Goal: Navigation & Orientation: Find specific page/section

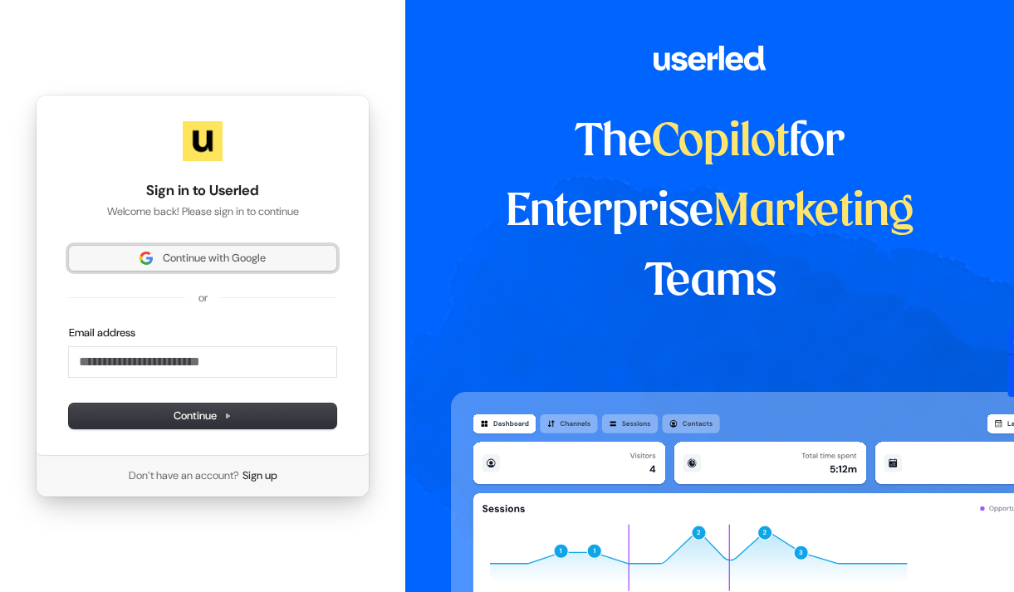
click at [223, 246] on button "Continue with Google" at bounding box center [202, 258] width 267 height 25
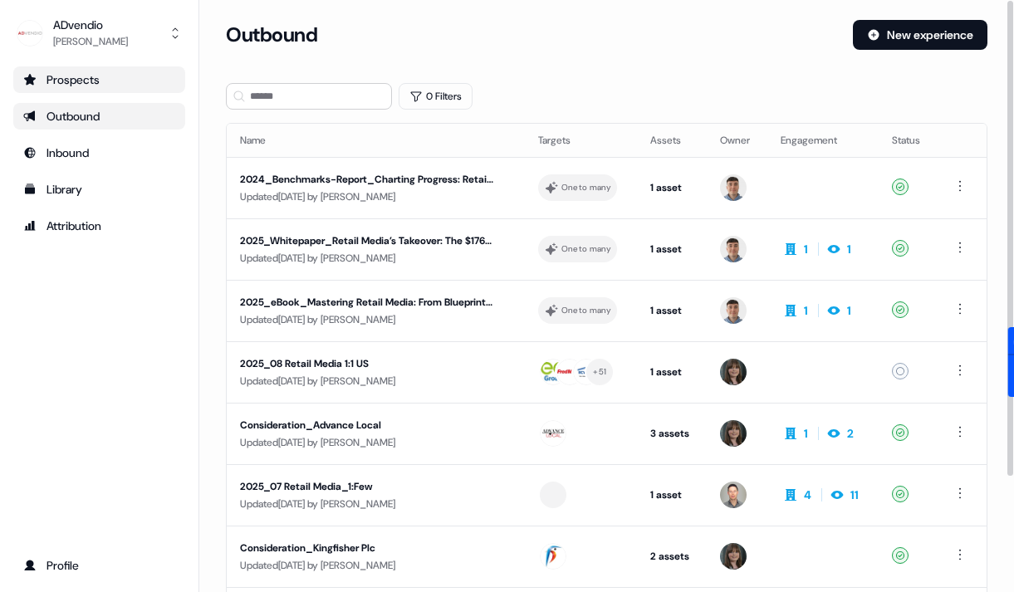
click at [61, 77] on div "Prospects" at bounding box center [99, 79] width 152 height 17
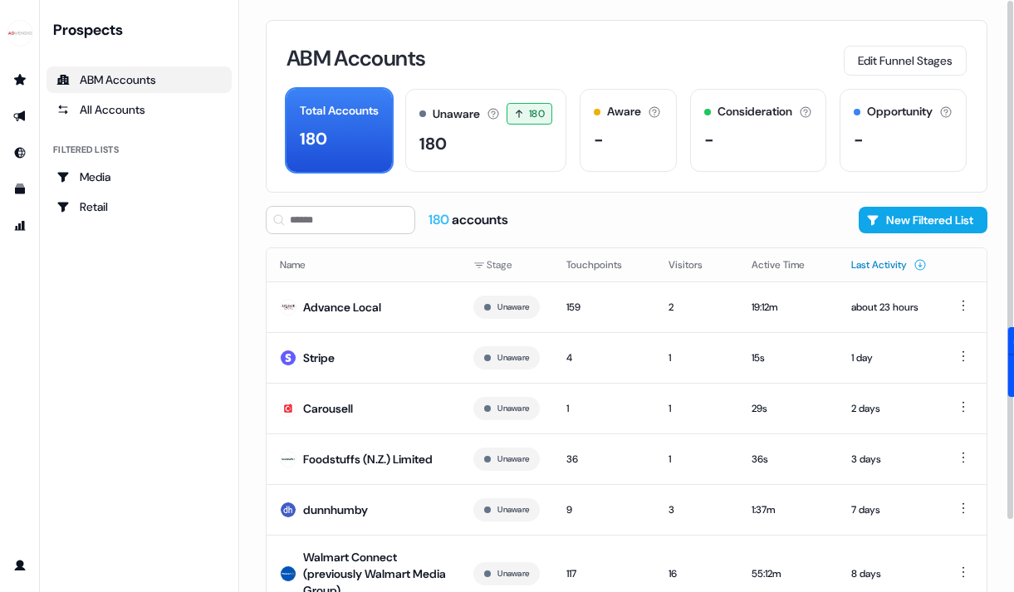
click at [885, 272] on button "Last Activity" at bounding box center [889, 265] width 76 height 30
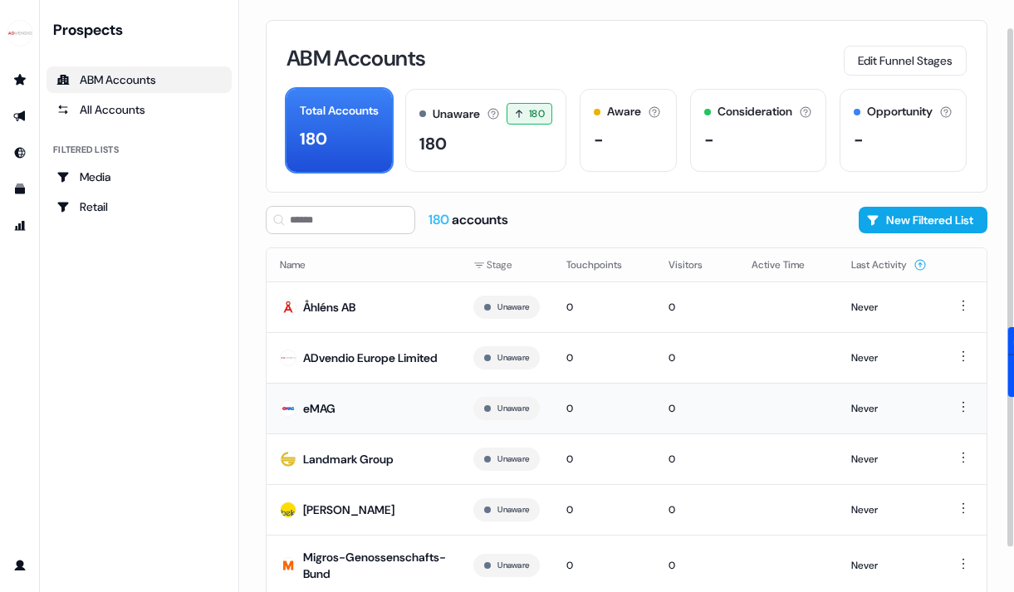
scroll to position [171, 0]
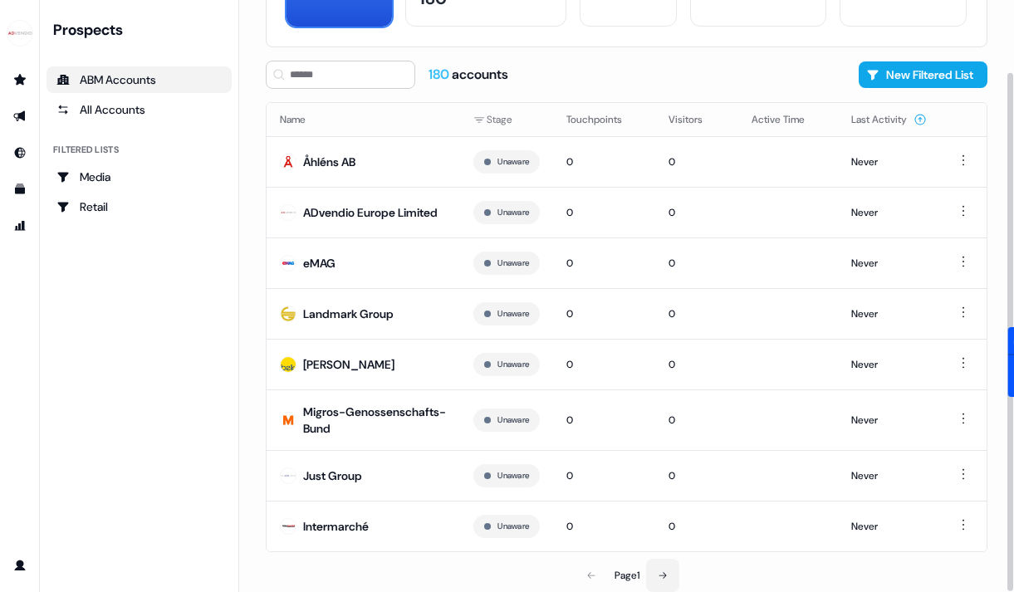
click at [674, 571] on button at bounding box center [662, 575] width 33 height 33
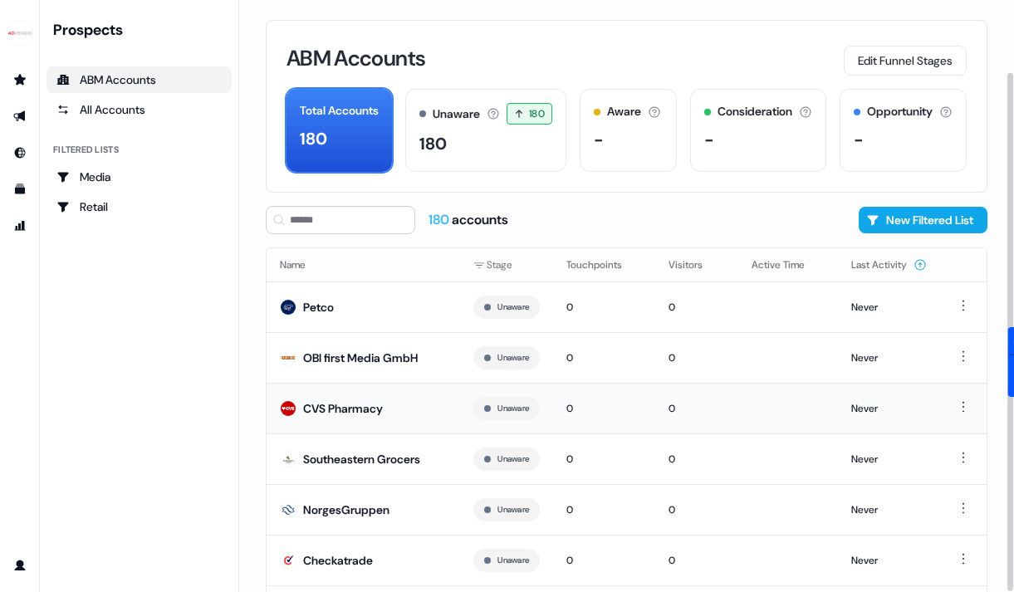
scroll to position [135, 0]
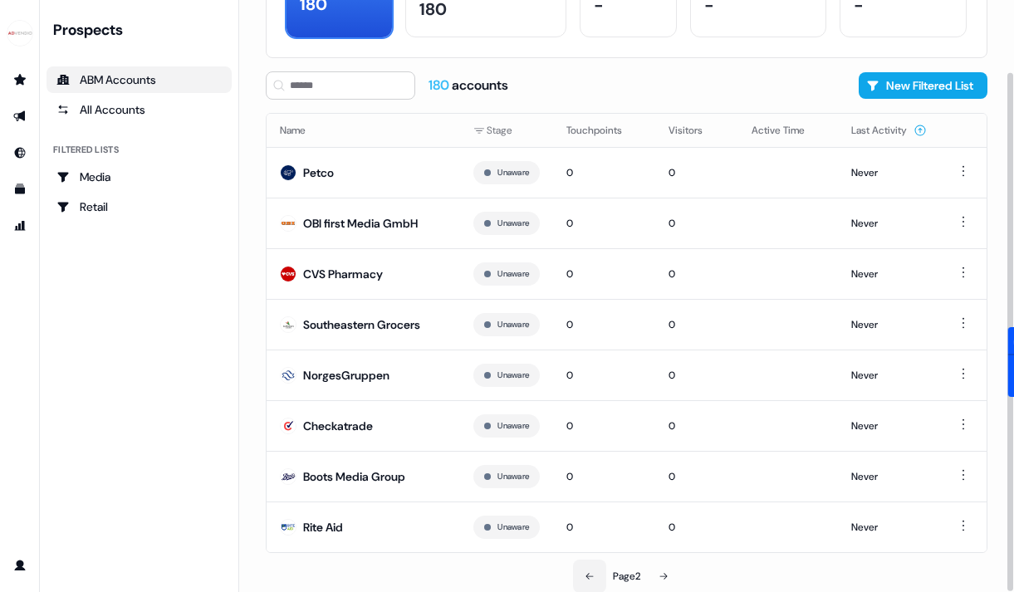
click at [592, 571] on button at bounding box center [589, 576] width 33 height 33
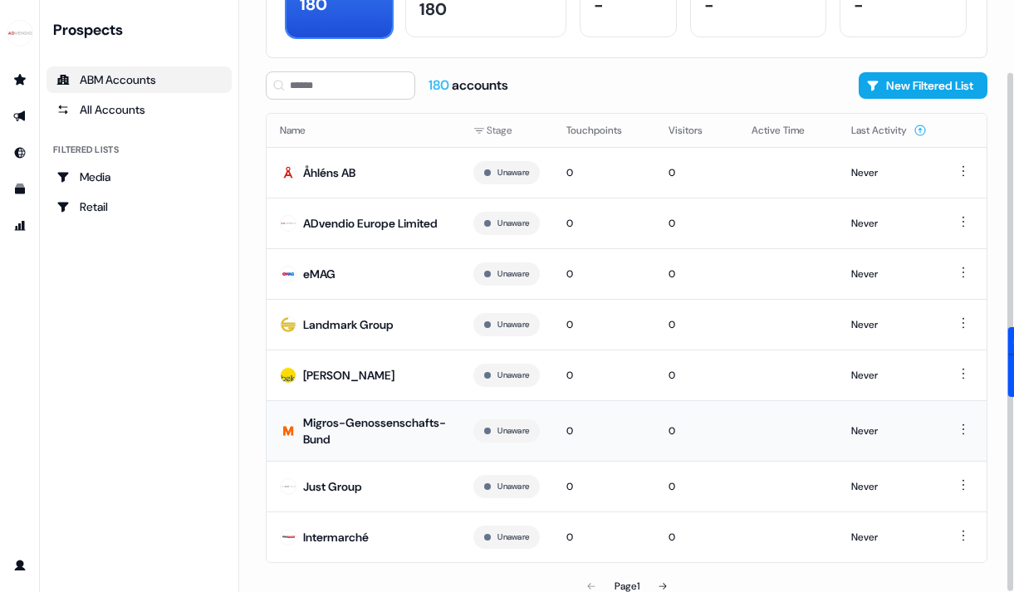
scroll to position [171, 0]
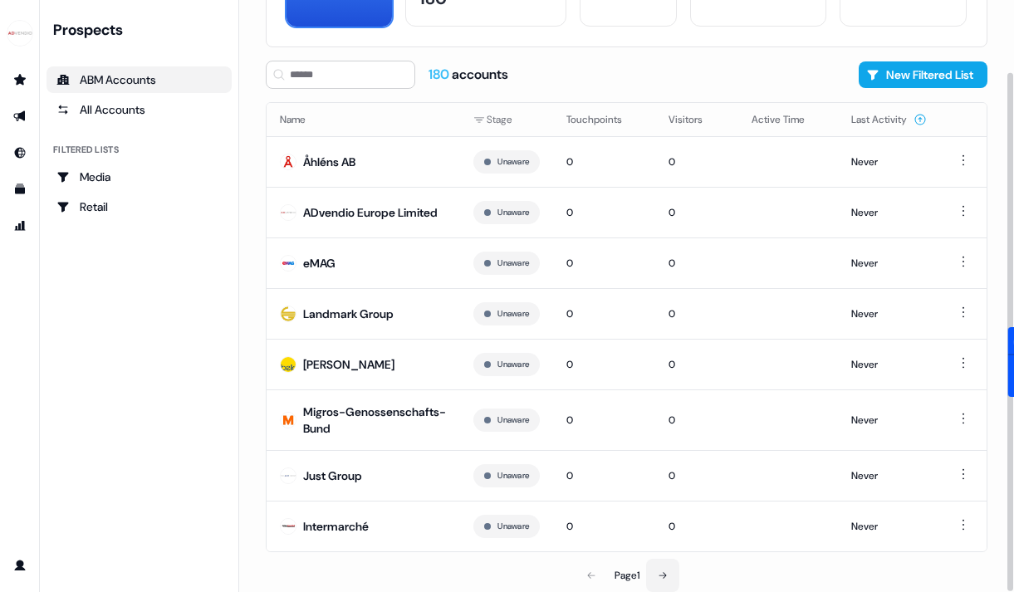
click at [667, 580] on icon at bounding box center [663, 576] width 10 height 10
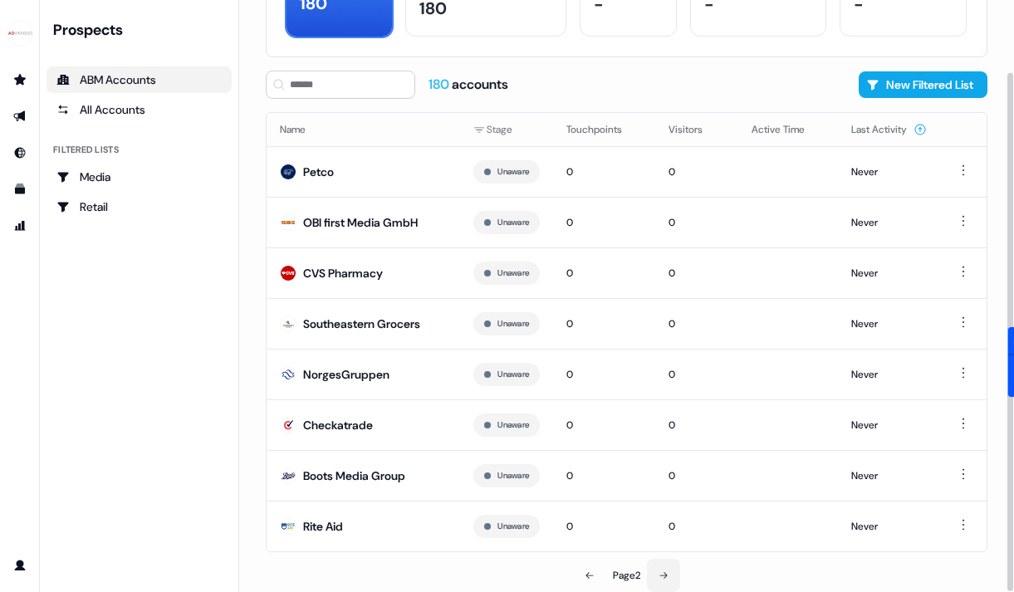
scroll to position [135, 0]
click at [590, 575] on icon at bounding box center [590, 576] width 10 height 10
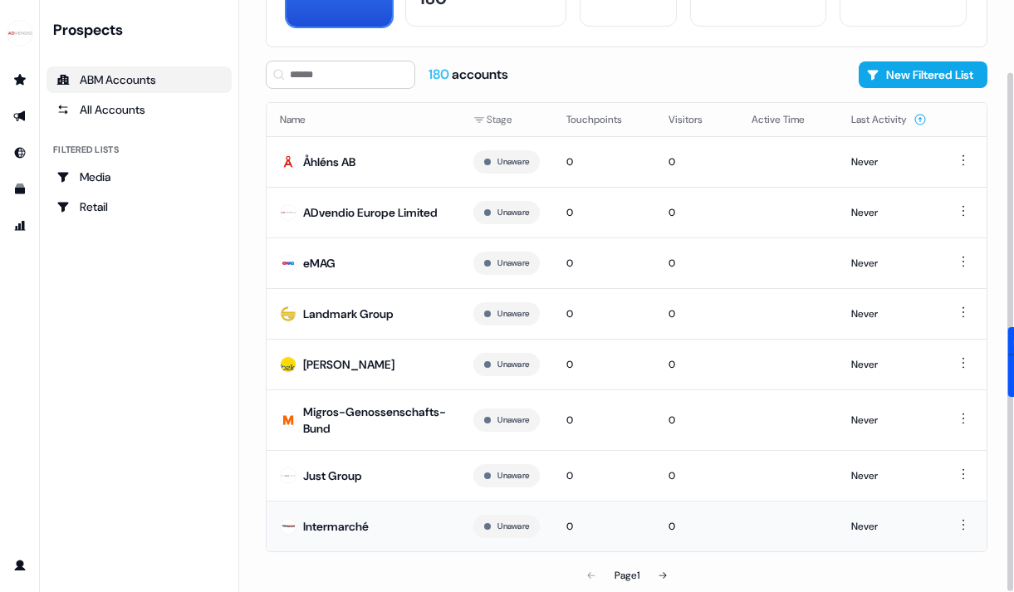
click at [674, 574] on button at bounding box center [662, 575] width 33 height 33
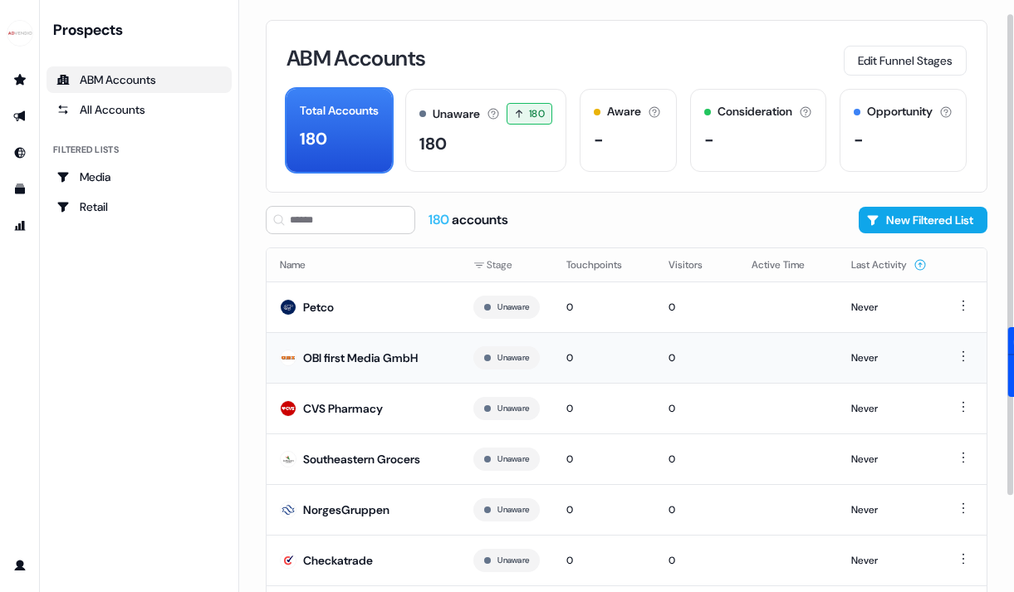
scroll to position [135, 0]
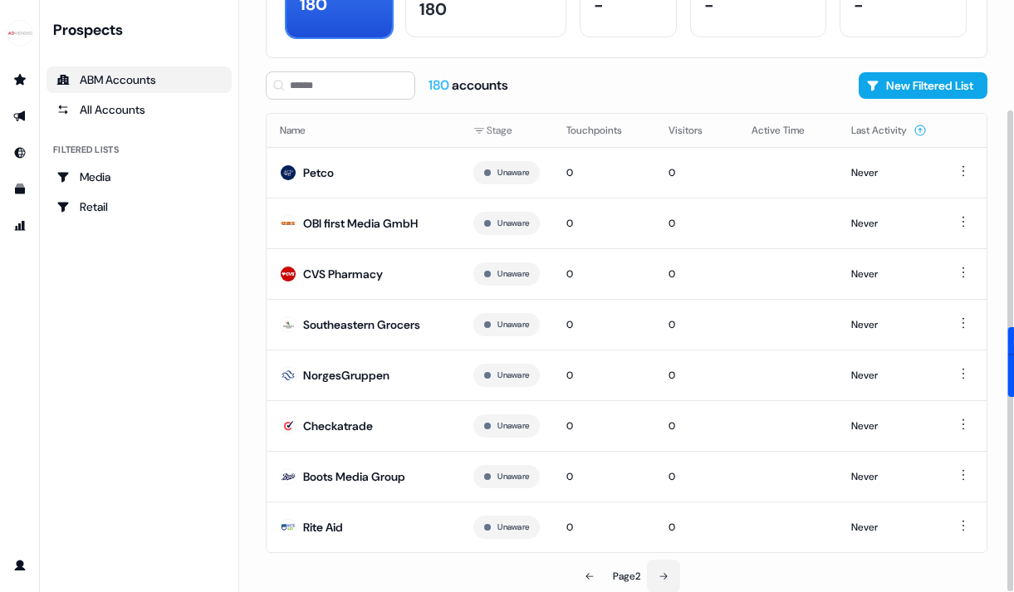
click at [669, 579] on icon at bounding box center [664, 576] width 10 height 10
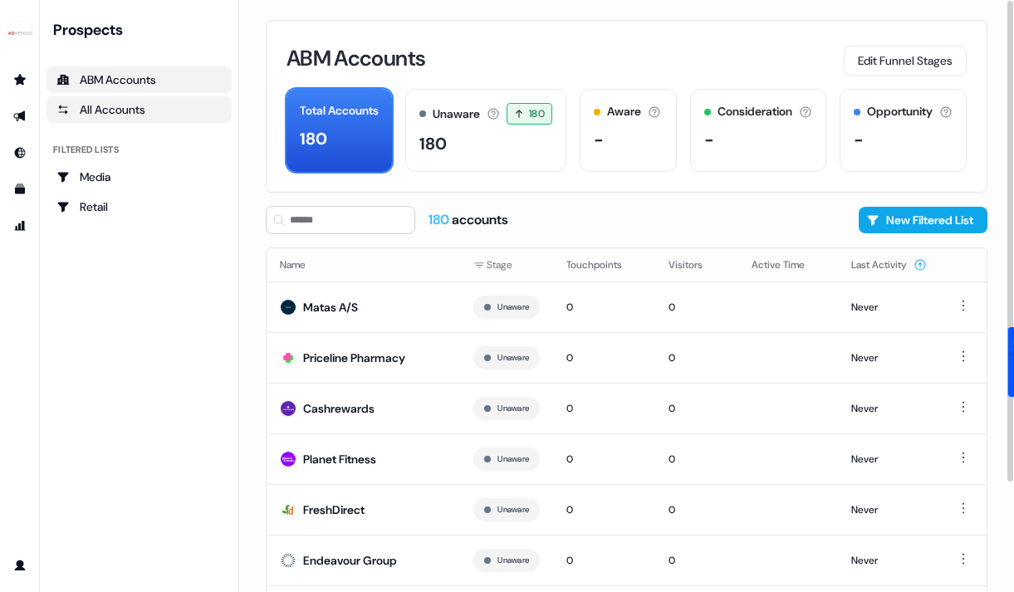
click at [146, 106] on div "All Accounts" at bounding box center [138, 109] width 165 height 17
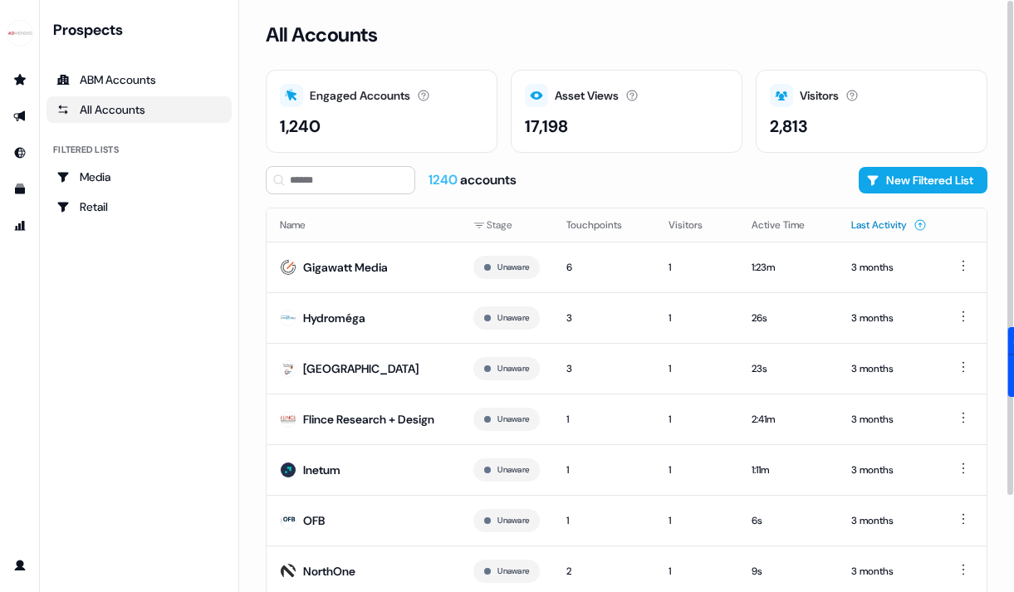
click at [874, 218] on button "Last Activity" at bounding box center [889, 225] width 76 height 30
